Goal: Find specific page/section: Find specific page/section

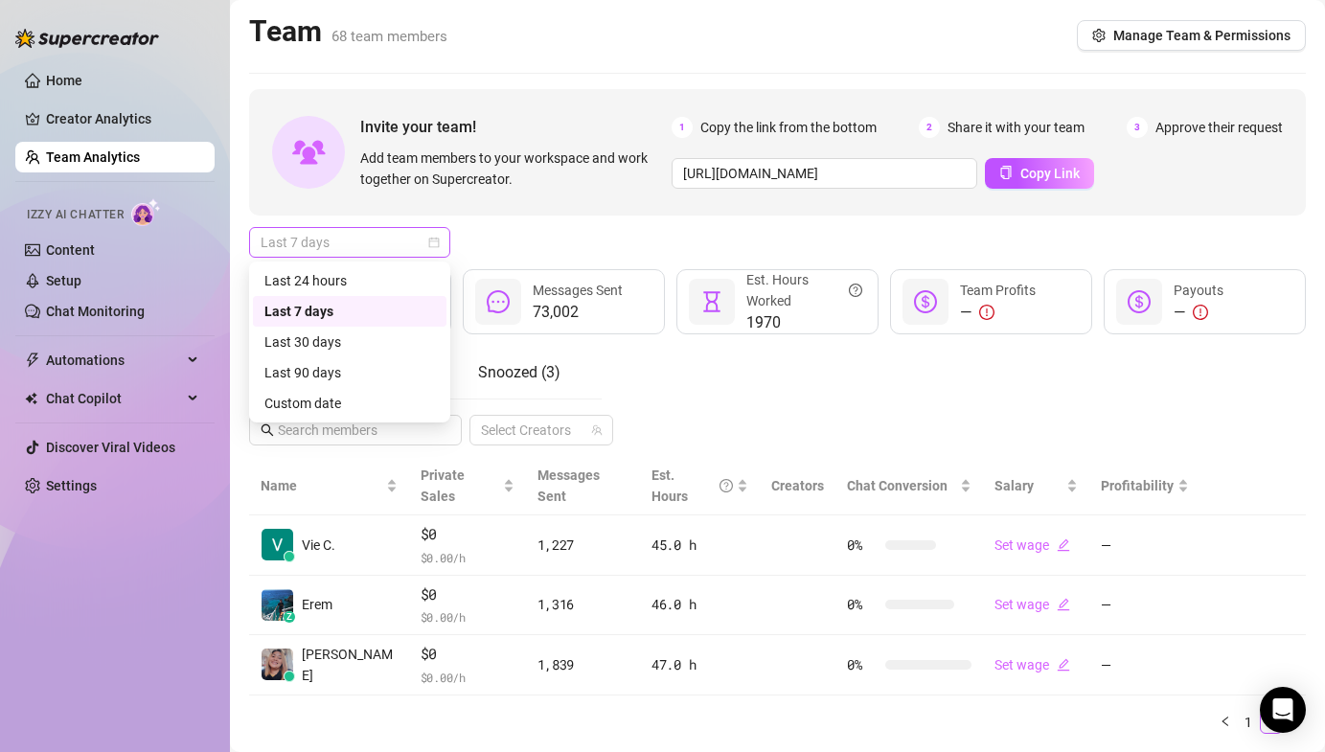
click at [368, 245] on span "Last 7 days" at bounding box center [350, 242] width 178 height 29
click at [355, 274] on div "Last 24 hours" at bounding box center [349, 280] width 171 height 21
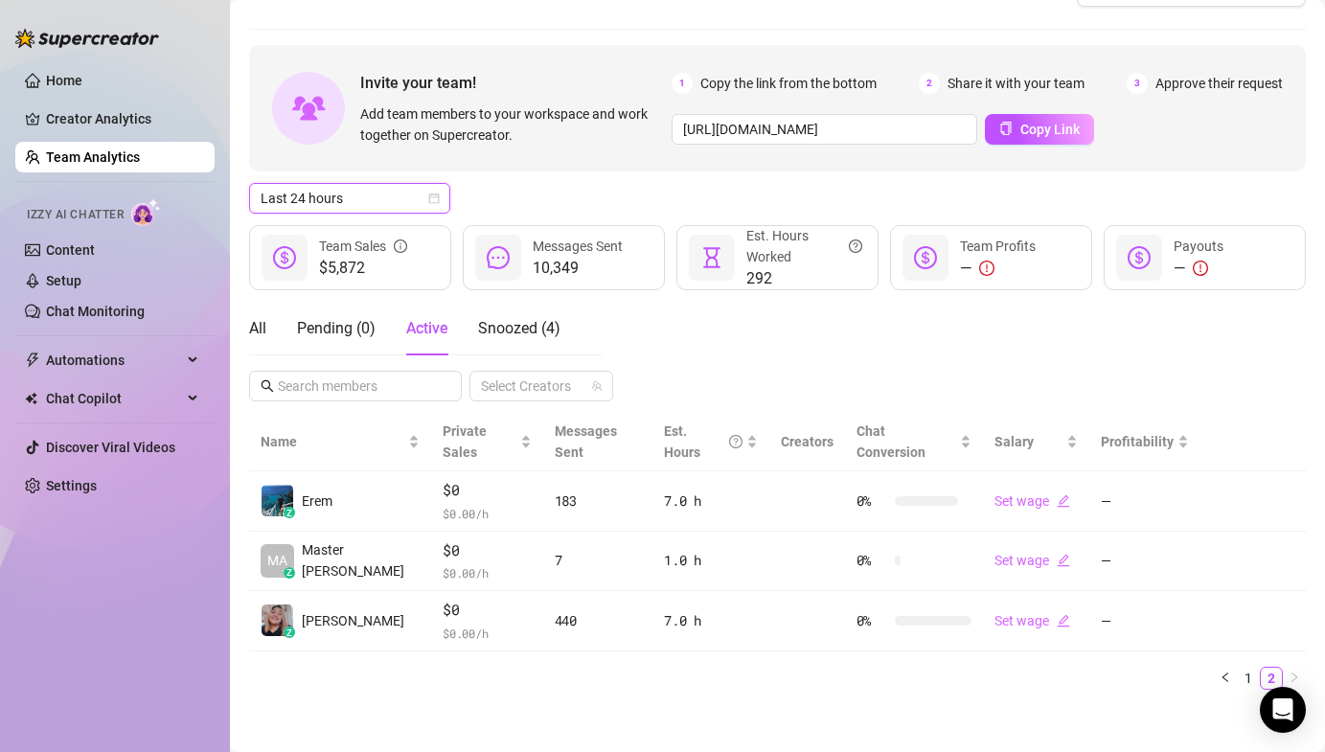
scroll to position [33, 0]
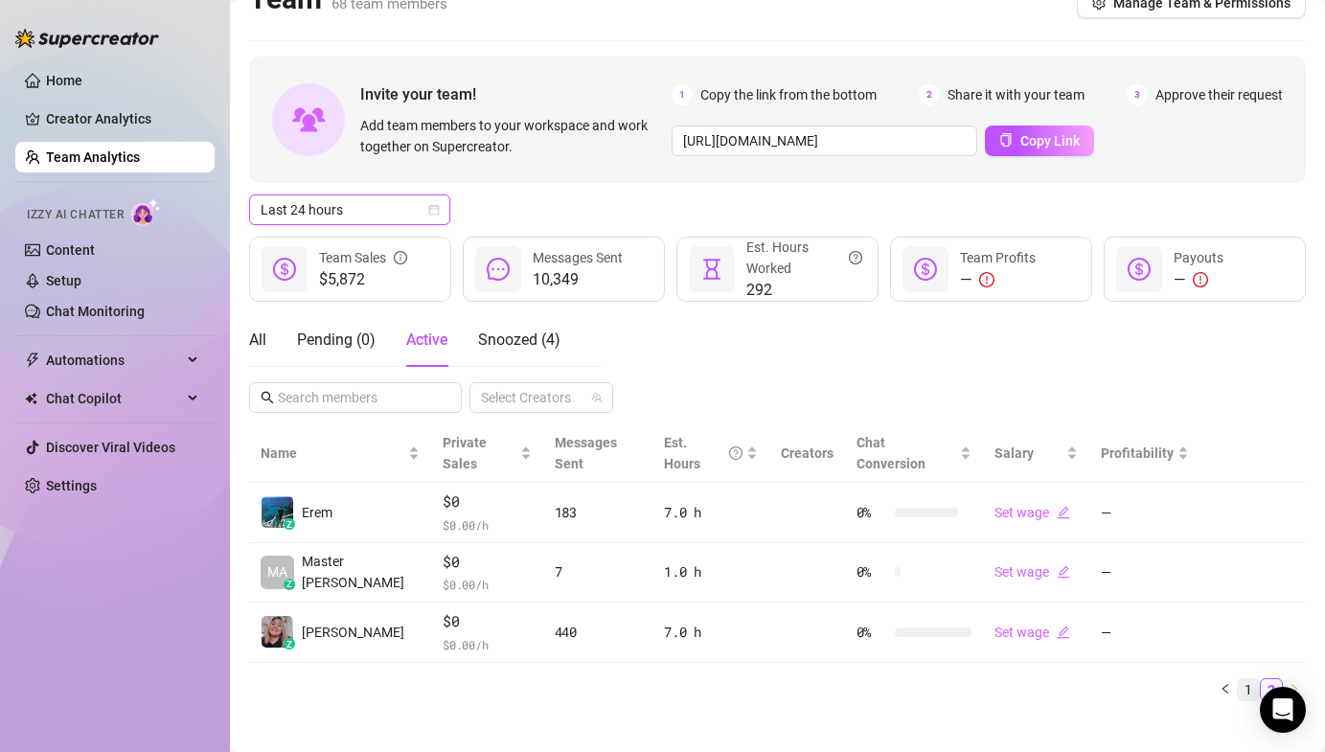
click at [1238, 679] on link "1" at bounding box center [1248, 689] width 21 height 21
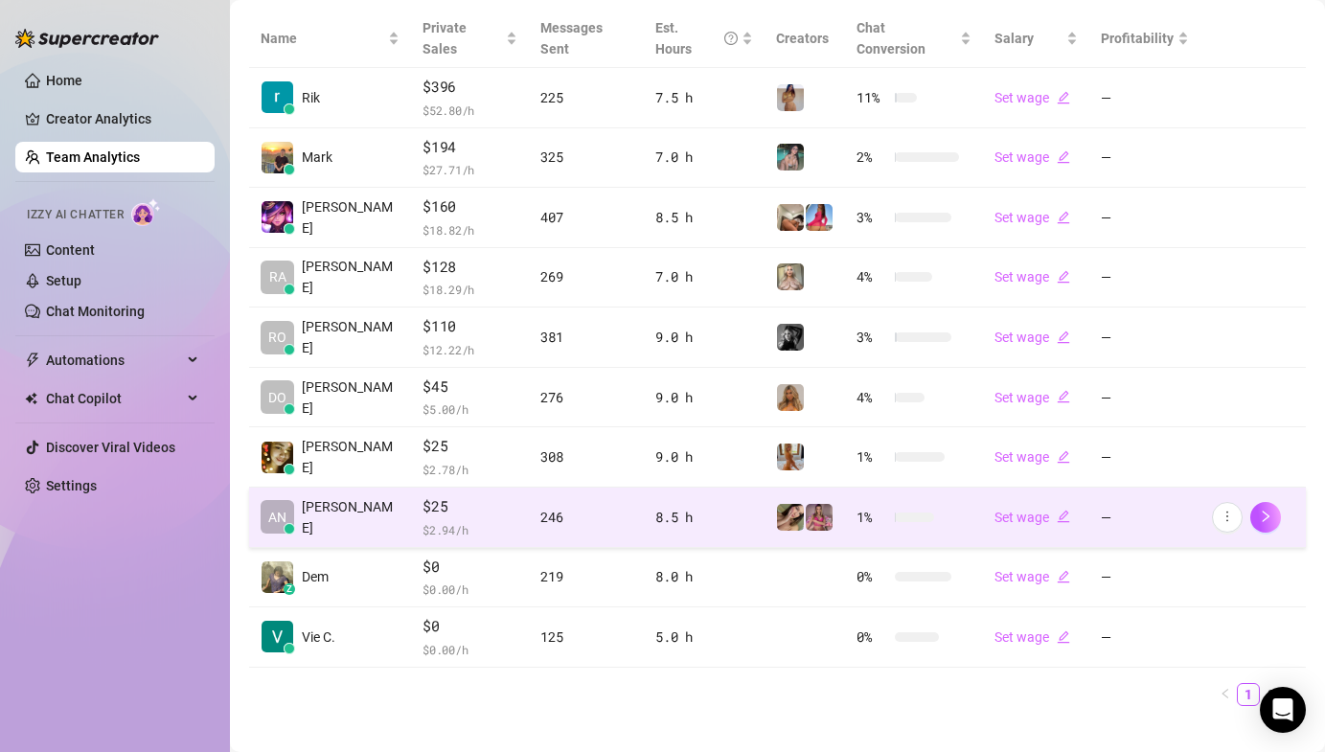
scroll to position [452, 0]
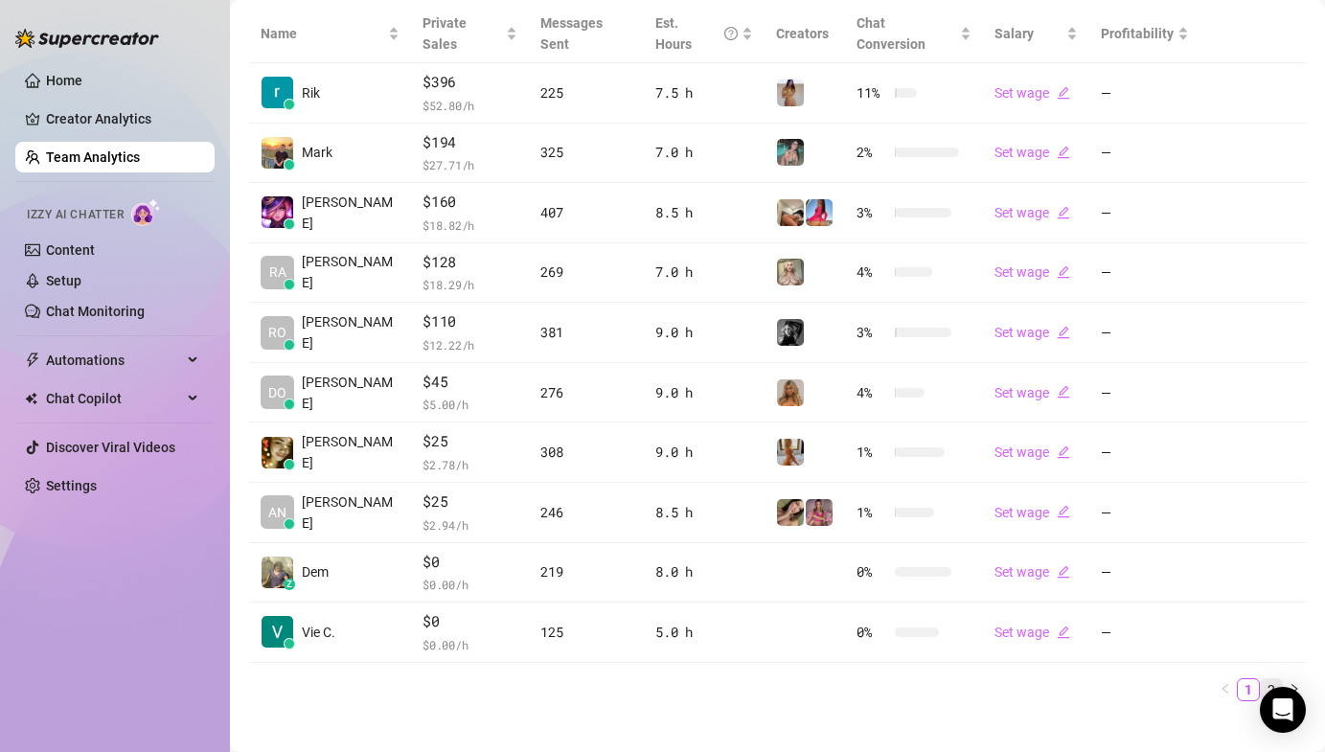
click at [1261, 679] on link "2" at bounding box center [1271, 689] width 21 height 21
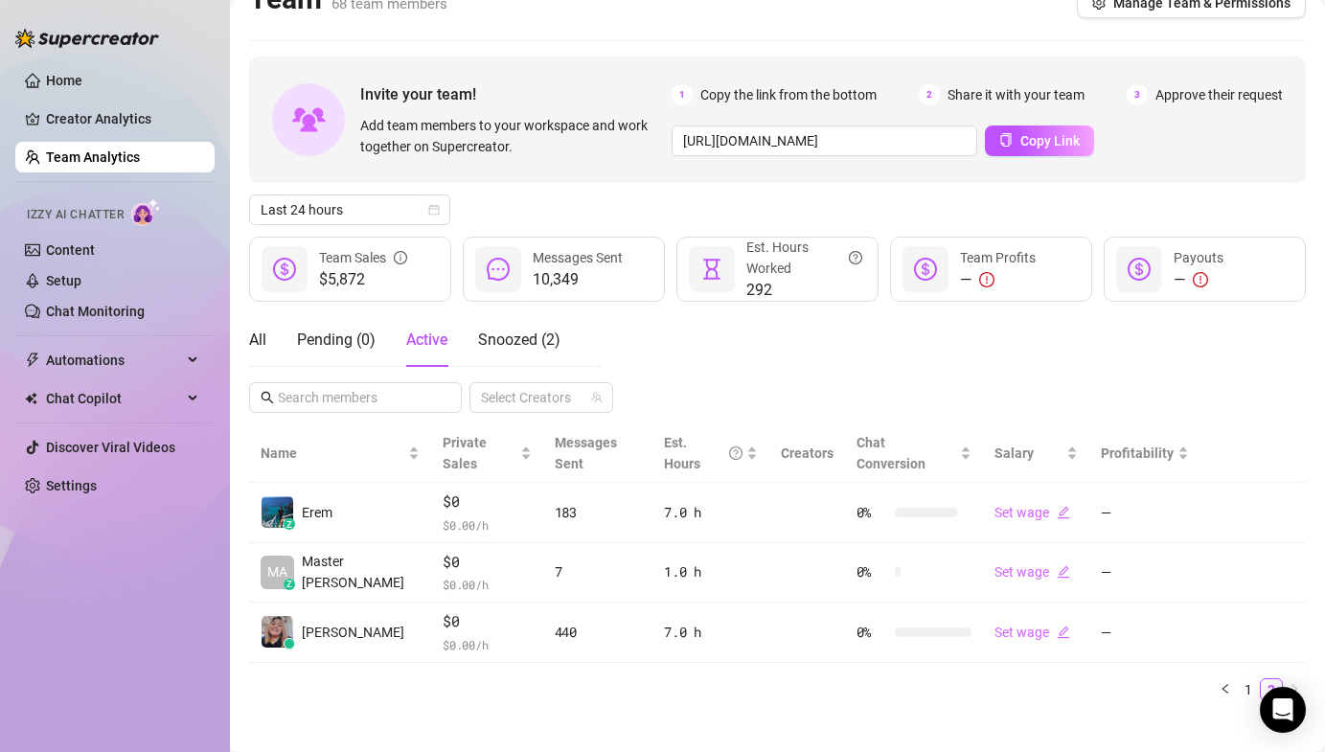
scroll to position [0, 0]
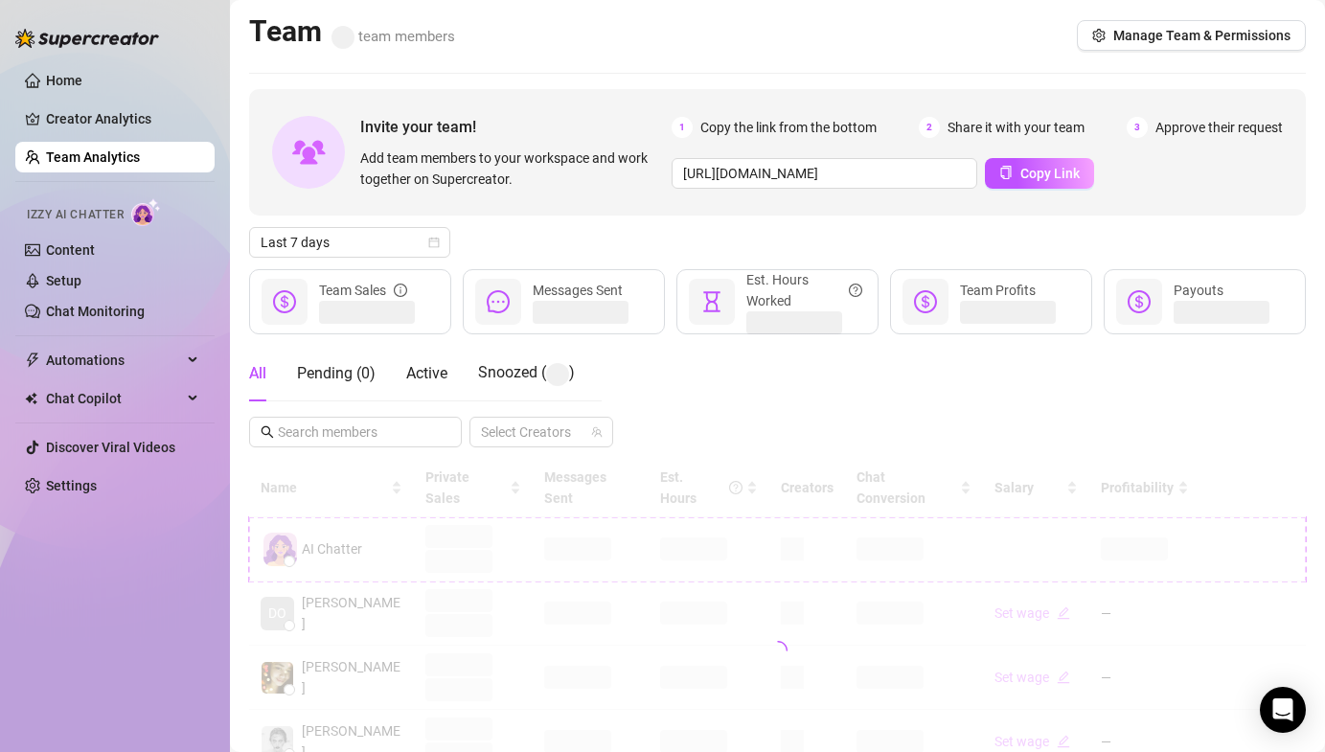
click at [357, 264] on div "Invite your team! Add team members to your workspace and work together on Super…" at bounding box center [777, 651] width 1057 height 1124
click at [362, 257] on div "Last 7 days" at bounding box center [349, 242] width 201 height 31
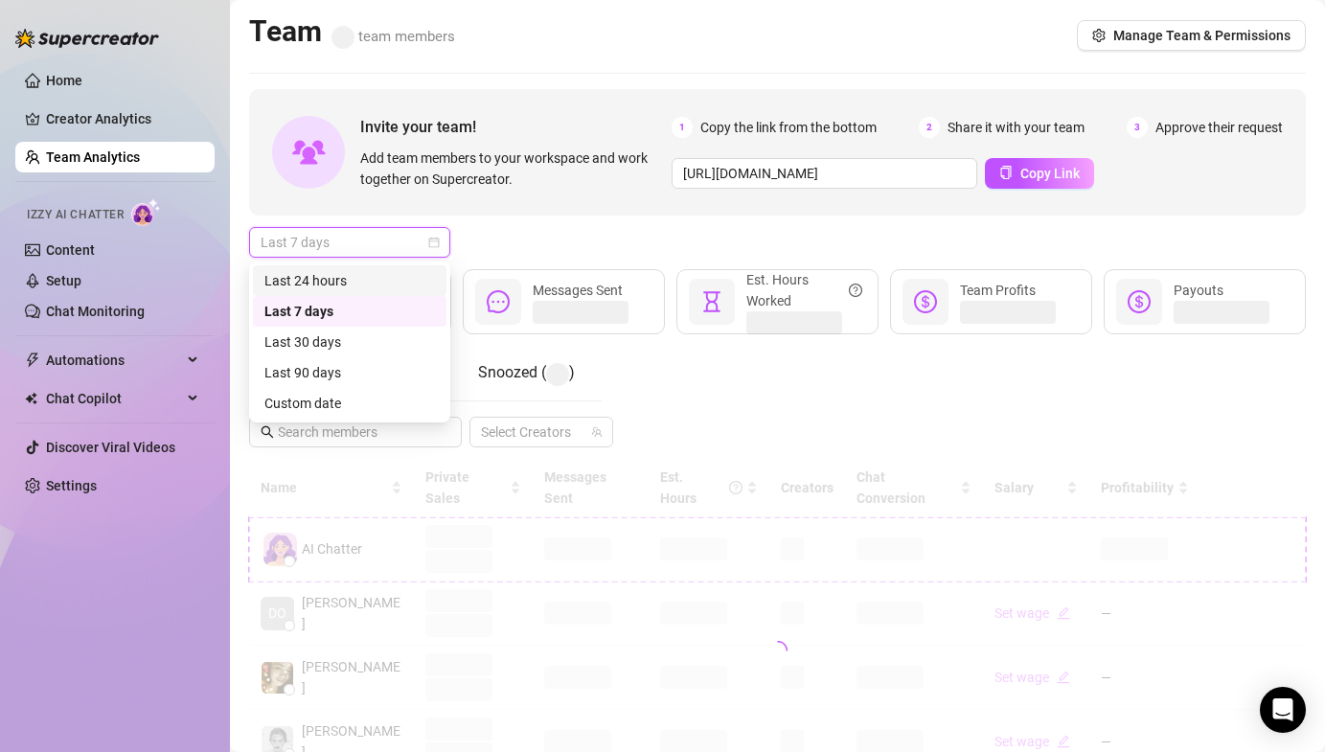
click at [359, 270] on div "Last 24 hours" at bounding box center [349, 280] width 171 height 21
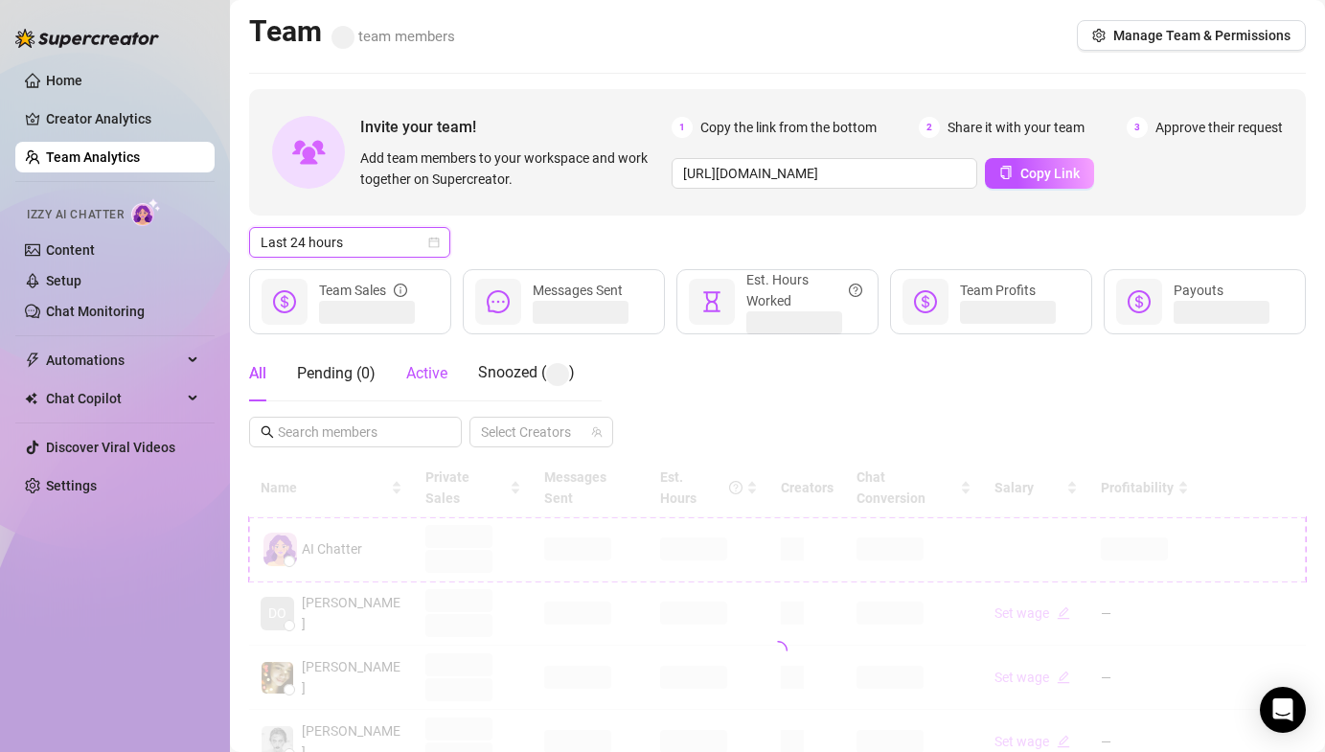
click at [431, 370] on span "Active" at bounding box center [426, 373] width 41 height 18
click at [582, 228] on div "Last 24 hours" at bounding box center [777, 242] width 1057 height 31
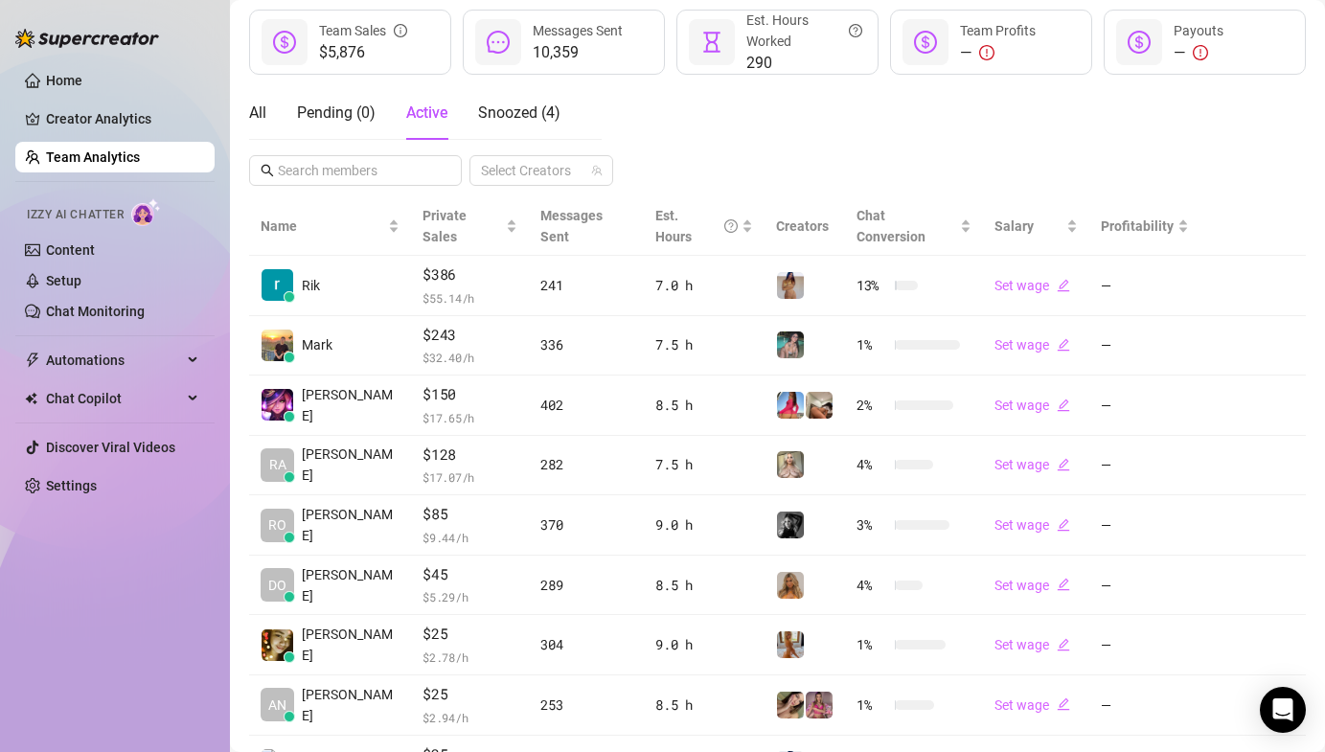
scroll to position [381, 0]
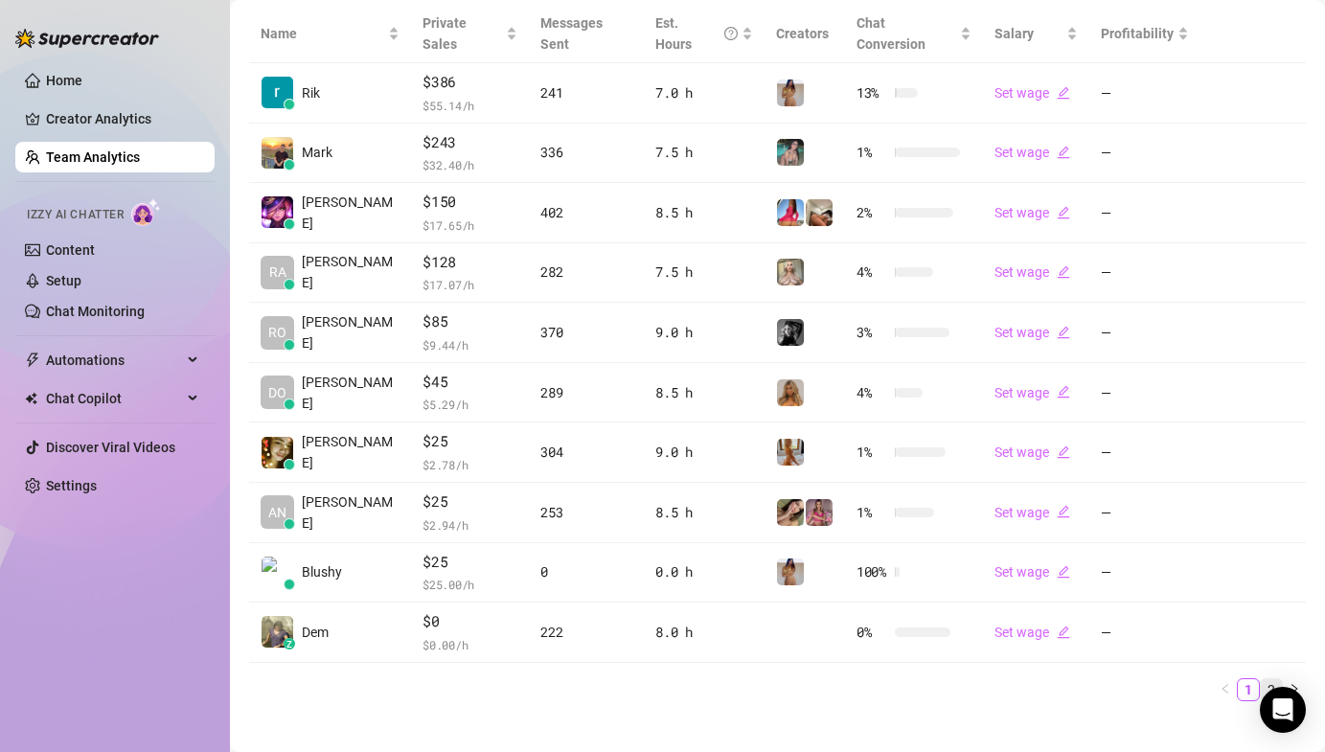
click at [1261, 679] on link "2" at bounding box center [1271, 689] width 21 height 21
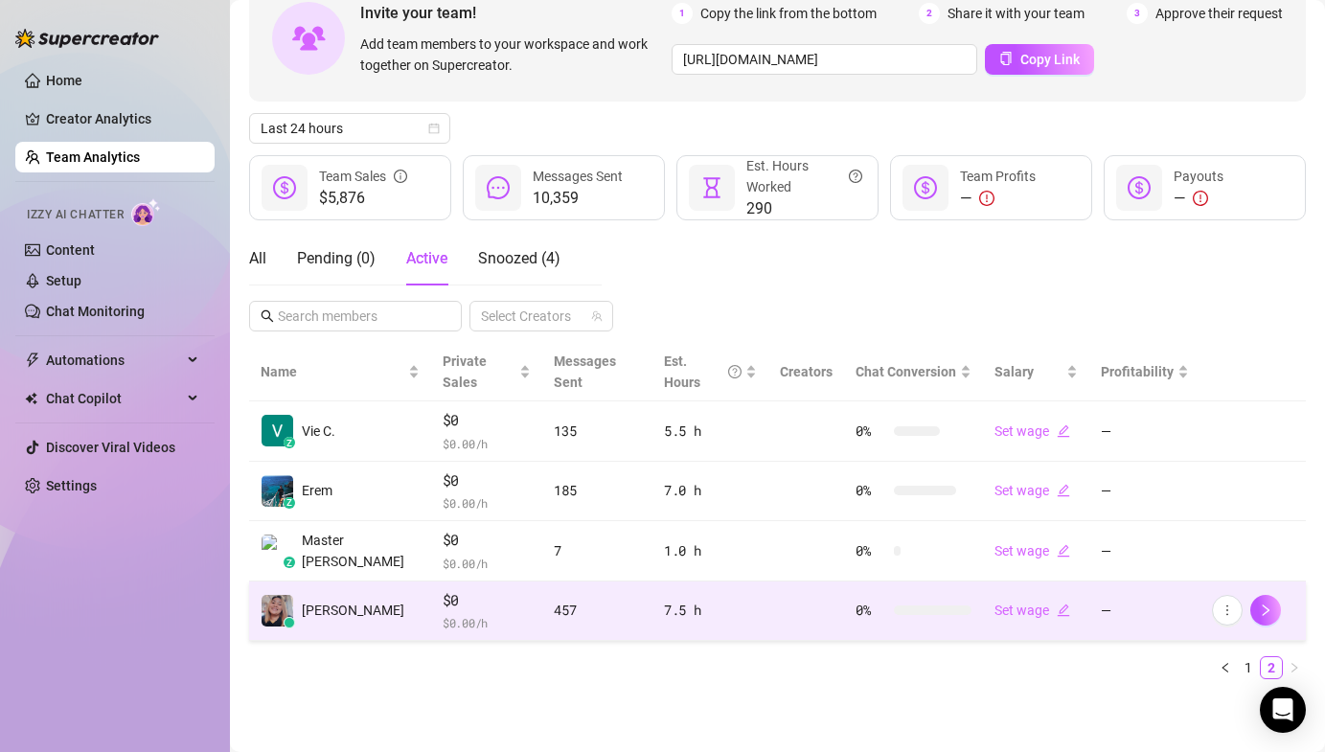
scroll to position [93, 0]
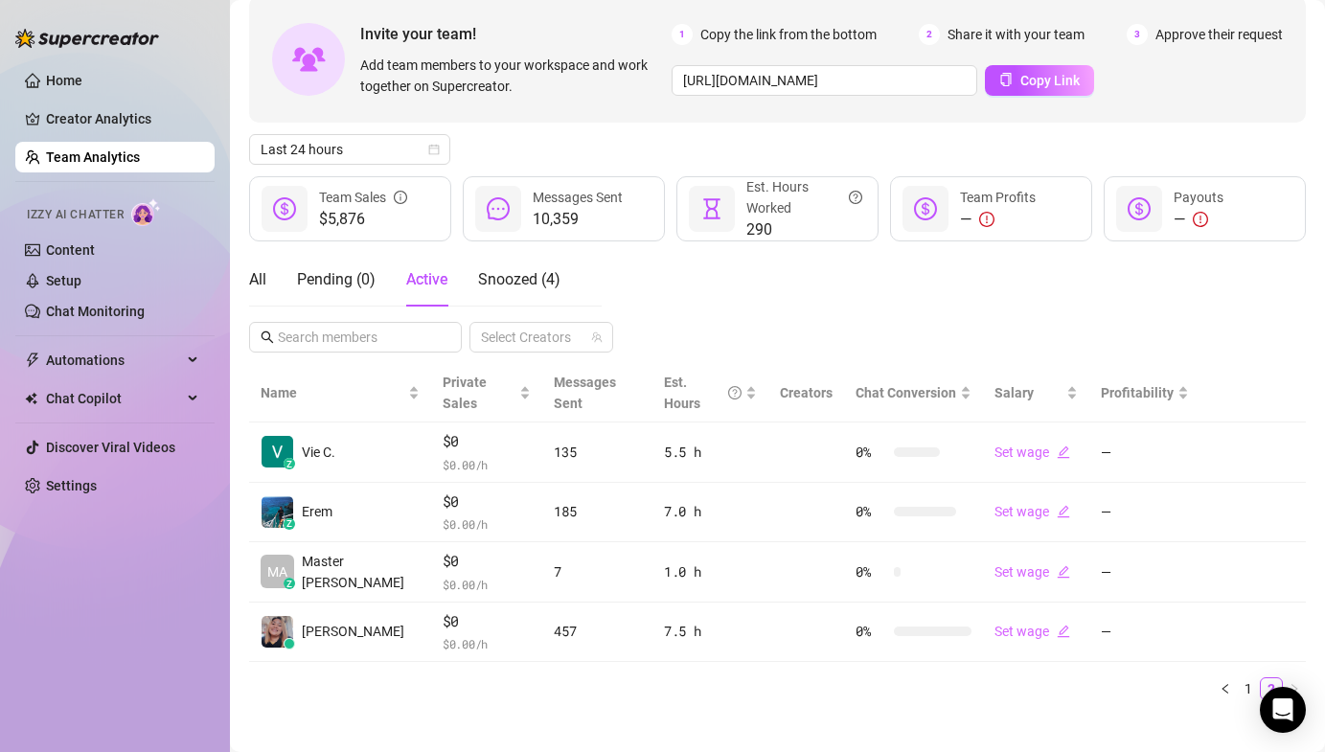
click at [401, 686] on div "Name Private Sales Messages Sent Est. Hours Creators Chat Conversion Salary Pro…" at bounding box center [777, 540] width 1057 height 352
